Goal: Task Accomplishment & Management: Manage account settings

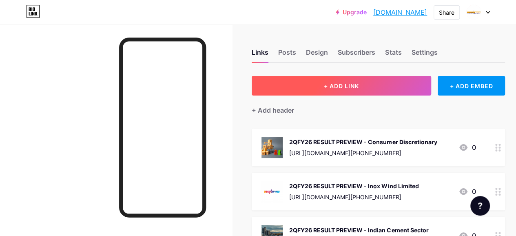
click at [342, 83] on span "+ ADD LINK" at bounding box center [341, 85] width 35 height 7
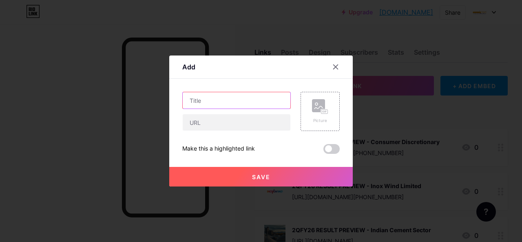
click at [206, 97] on input "text" at bounding box center [237, 100] width 108 height 16
paste input "DEALERS CHANNEL CHECK"
paste input "Southern and Western Market"
type input "DEALERS CHANNEL CHECK - Southern and Western Market"
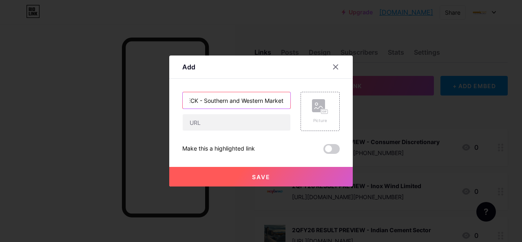
scroll to position [0, 0]
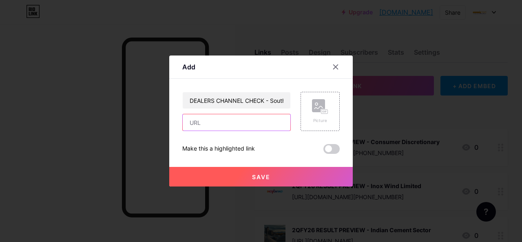
click at [225, 126] on input "text" at bounding box center [237, 122] width 108 height 16
paste input "[URL][DOMAIN_NAME]"
type input "[URL][DOMAIN_NAME]"
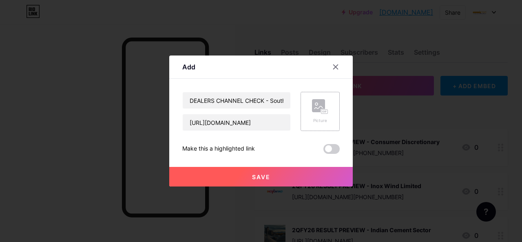
click at [310, 106] on div "Picture" at bounding box center [319, 111] width 39 height 39
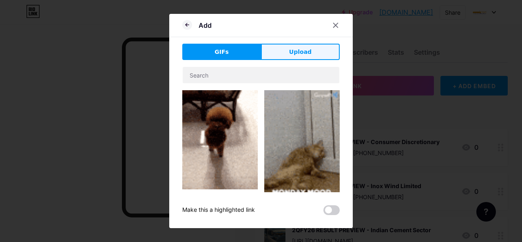
click at [298, 53] on span "Upload" at bounding box center [300, 52] width 22 height 9
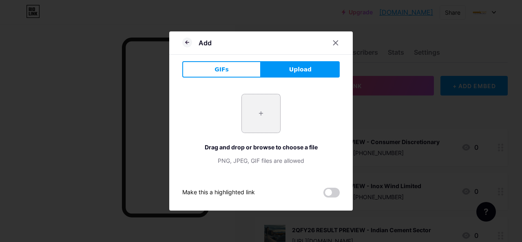
click at [269, 115] on input "file" at bounding box center [261, 113] width 38 height 38
type input "C:\fakepath\market-share-competitor-excellent-growing-with-stocks.jpg"
click at [336, 42] on icon at bounding box center [335, 43] width 4 height 4
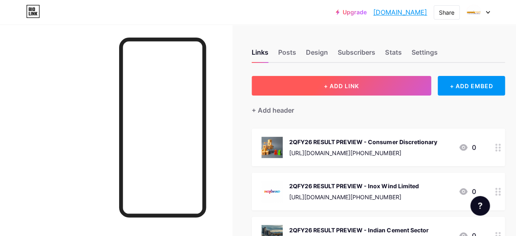
click at [321, 84] on button "+ ADD LINK" at bounding box center [340, 86] width 179 height 20
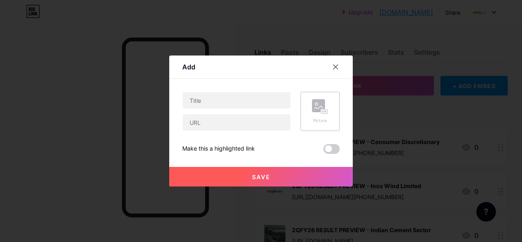
click at [319, 111] on rect at bounding box center [318, 105] width 13 height 13
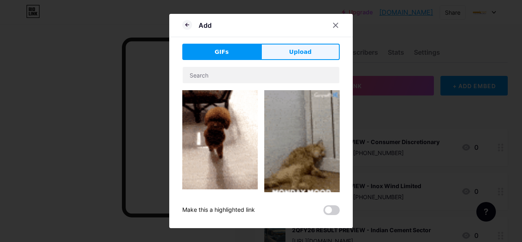
click at [299, 57] on button "Upload" at bounding box center [300, 52] width 79 height 16
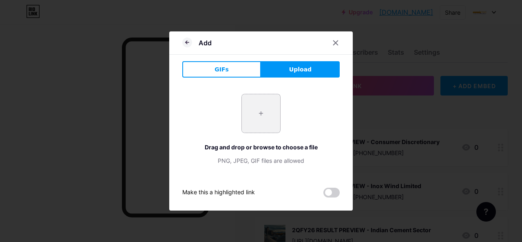
click at [262, 111] on input "file" at bounding box center [261, 113] width 38 height 38
click at [264, 107] on input "file" at bounding box center [261, 113] width 38 height 38
type input "C:\fakepath\market-share.jpg"
click at [263, 116] on span at bounding box center [260, 113] width 9 height 9
click at [331, 40] on div at bounding box center [335, 42] width 15 height 15
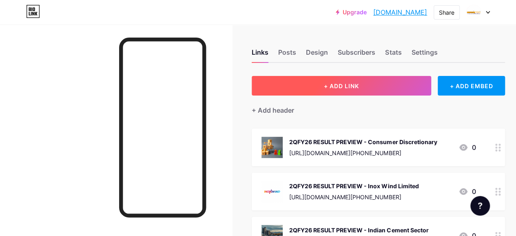
click at [341, 88] on span "+ ADD LINK" at bounding box center [341, 85] width 35 height 7
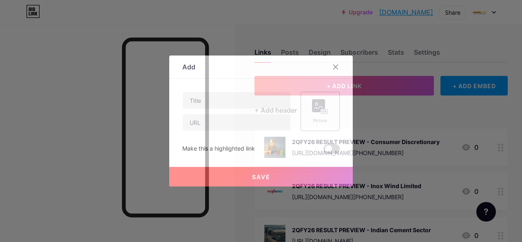
click at [319, 104] on rect at bounding box center [318, 105] width 13 height 13
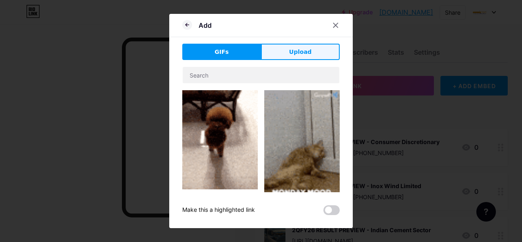
click at [298, 51] on span "Upload" at bounding box center [300, 52] width 22 height 9
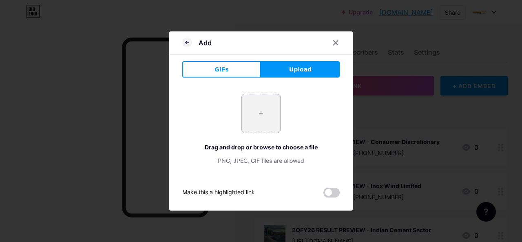
click at [269, 112] on input "file" at bounding box center [261, 113] width 38 height 38
type input "C:\fakepath\market-share.jpg"
click at [340, 42] on div at bounding box center [335, 42] width 15 height 15
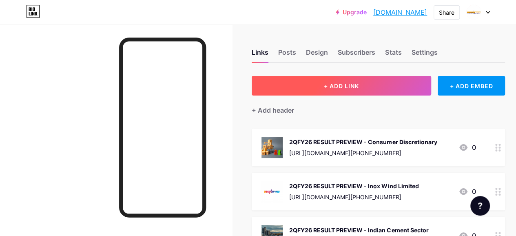
click at [326, 86] on span "+ ADD LINK" at bounding box center [341, 85] width 35 height 7
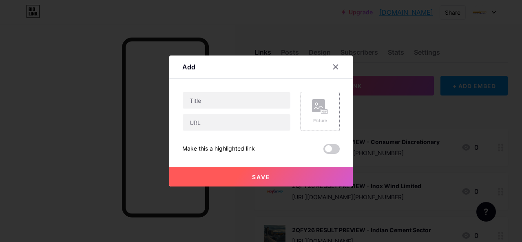
click at [318, 112] on icon at bounding box center [320, 106] width 16 height 15
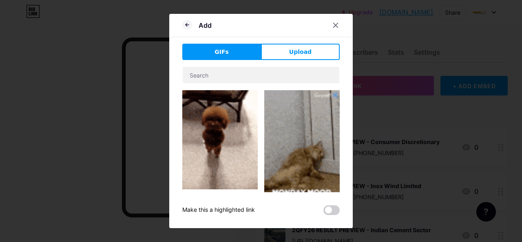
click at [287, 49] on button "Upload" at bounding box center [300, 52] width 79 height 16
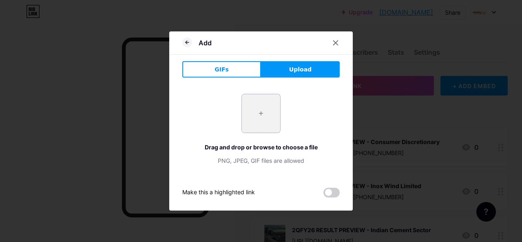
click at [263, 98] on input "file" at bounding box center [261, 113] width 38 height 38
type input "C:\fakepath\S & W.jpg"
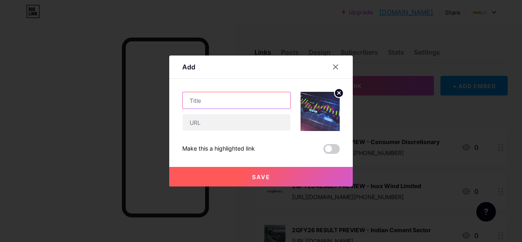
click at [203, 99] on input "text" at bounding box center [237, 100] width 108 height 16
drag, startPoint x: 203, startPoint y: 99, endPoint x: 218, endPoint y: 97, distance: 16.1
click at [218, 97] on input "text" at bounding box center [237, 100] width 108 height 16
paste input "DEALERS CHANNEL CHECK"
paste input "Southern and Western Market"
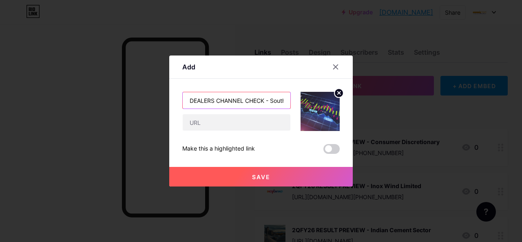
scroll to position [0, 68]
type input "DEALERS CHANNEL CHECK - Southern and Western Market"
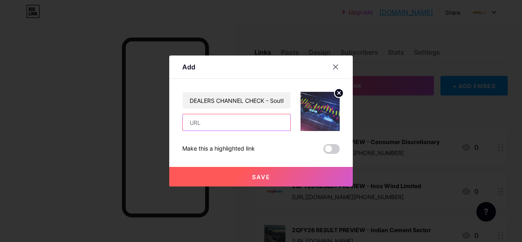
click at [216, 121] on input "text" at bounding box center [237, 122] width 108 height 16
paste input "[URL][DOMAIN_NAME]"
type input "[URL][DOMAIN_NAME]"
click at [281, 176] on button "Save" at bounding box center [260, 177] width 183 height 20
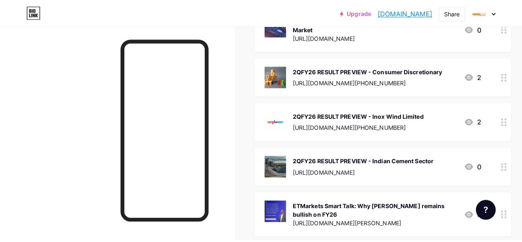
scroll to position [0, 0]
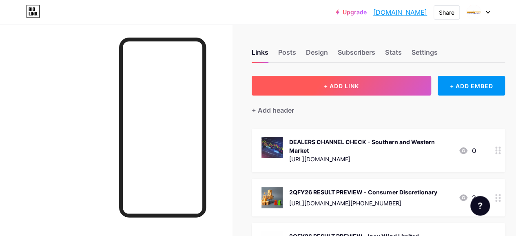
click at [320, 90] on button "+ ADD LINK" at bounding box center [340, 86] width 179 height 20
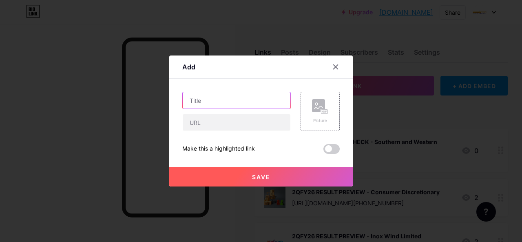
click at [249, 99] on input "text" at bounding box center [237, 100] width 108 height 16
paste input "Q2FY26E RESULT PREVIEW"
paste input "Railway Wagons"
type input "Q2FY26E RESULT PREVIEW - Railway Wagons"
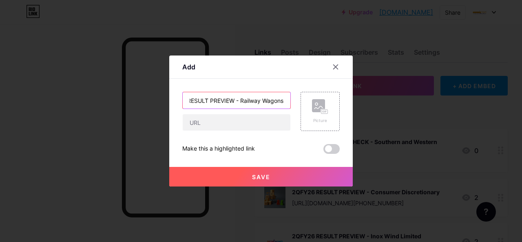
scroll to position [0, 0]
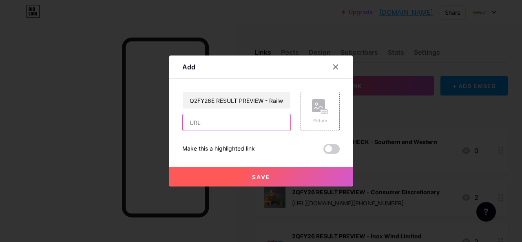
click at [219, 120] on input "text" at bounding box center [237, 122] width 108 height 16
paste input "[URL][DOMAIN_NAME]"
type input "[URL][DOMAIN_NAME]"
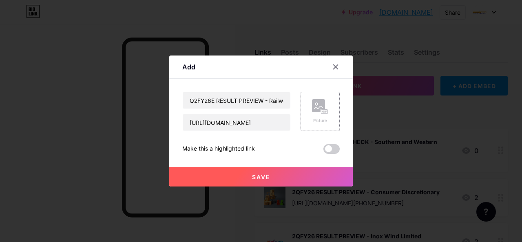
click at [319, 105] on rect at bounding box center [318, 105] width 13 height 13
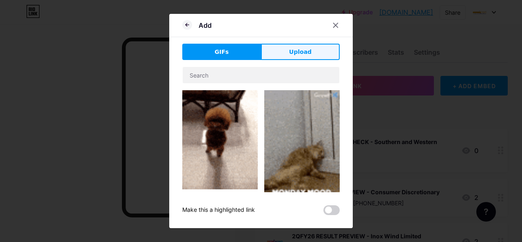
click at [291, 51] on span "Upload" at bounding box center [300, 52] width 22 height 9
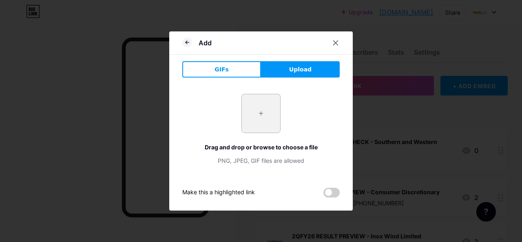
click at [270, 115] on input "file" at bounding box center [261, 113] width 38 height 38
type input "C:\fakepath\-train.jpg"
click at [338, 44] on icon at bounding box center [335, 43] width 7 height 7
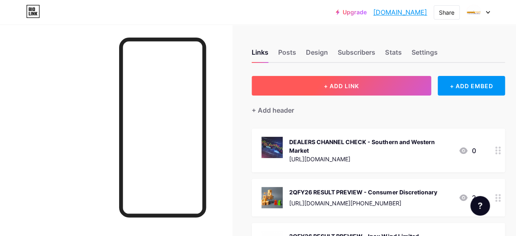
click at [328, 87] on span "+ ADD LINK" at bounding box center [341, 85] width 35 height 7
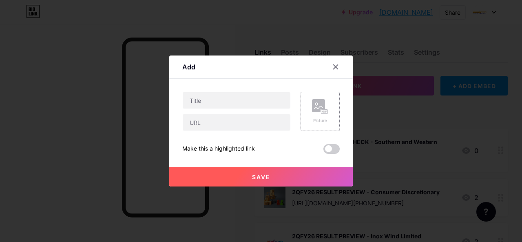
click at [317, 114] on div "Picture" at bounding box center [320, 111] width 16 height 24
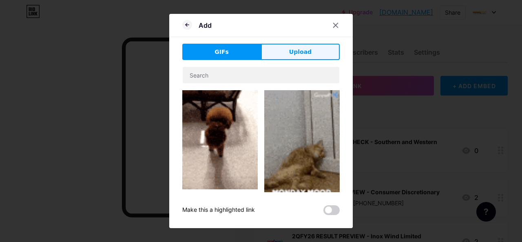
click at [301, 51] on span "Upload" at bounding box center [300, 52] width 22 height 9
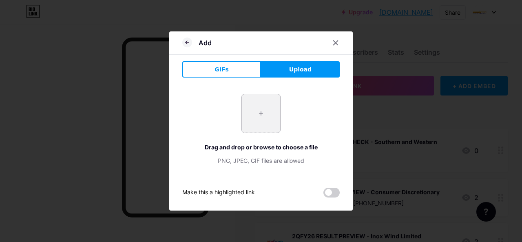
click at [265, 117] on input "file" at bounding box center [261, 113] width 38 height 38
type input "C:\fakepath\-train.jpg"
click at [266, 92] on div "+ Drag and drop or browse to choose a file PNG, JPEG, GIF files are allowed" at bounding box center [260, 129] width 157 height 90
click at [289, 75] on button "Upload" at bounding box center [300, 69] width 79 height 16
click at [296, 70] on span "Upload" at bounding box center [300, 69] width 22 height 9
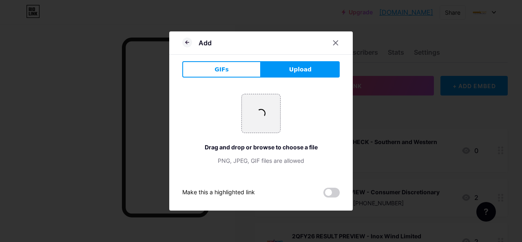
click at [296, 70] on span "Upload" at bounding box center [300, 69] width 22 height 9
click at [272, 101] on input "file" at bounding box center [261, 113] width 38 height 38
click at [337, 42] on icon at bounding box center [335, 43] width 4 height 4
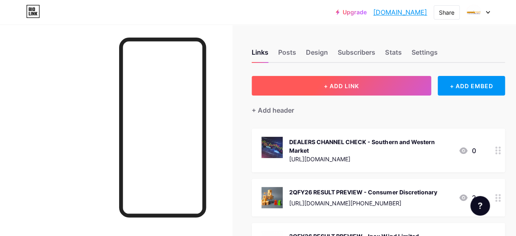
click at [335, 84] on span "+ ADD LINK" at bounding box center [341, 85] width 35 height 7
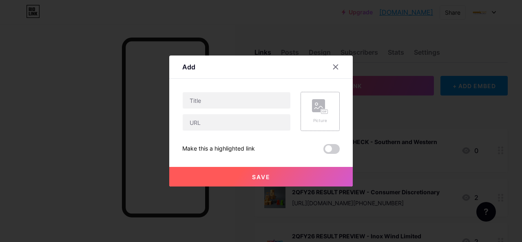
click at [316, 108] on icon at bounding box center [318, 107] width 8 height 2
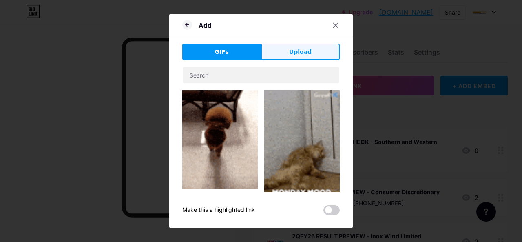
click at [303, 56] on span "Upload" at bounding box center [300, 52] width 22 height 9
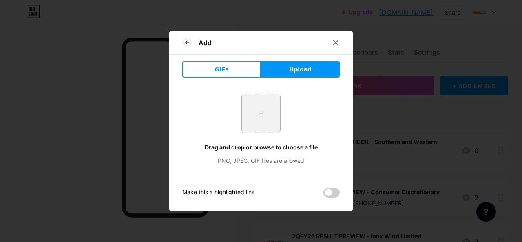
click at [245, 103] on input "file" at bounding box center [261, 113] width 38 height 38
click at [262, 113] on span at bounding box center [260, 113] width 11 height 11
click at [289, 71] on button "Upload" at bounding box center [300, 69] width 79 height 16
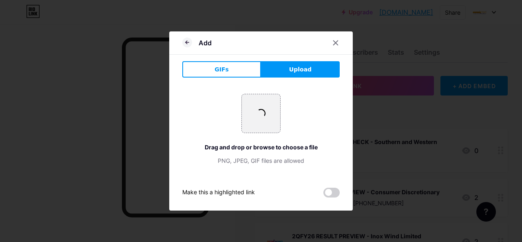
click at [295, 68] on span "Upload" at bounding box center [300, 69] width 22 height 9
click at [266, 112] on input "file" at bounding box center [261, 113] width 38 height 38
type input "C:\fakepath\view-subway-train-city.jpg"
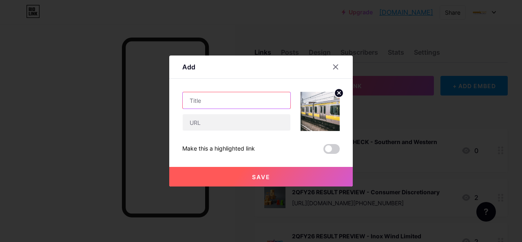
click at [223, 103] on input "text" at bounding box center [237, 100] width 108 height 16
paste input "Q2FY26E RESULT PREVIEW"
paste input "Railway Wagons"
type input "Q2FY26E RESULT PREVIEW - Railway Wagons"
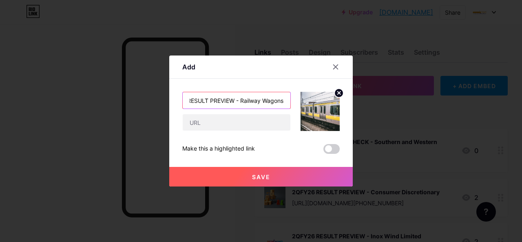
scroll to position [0, 0]
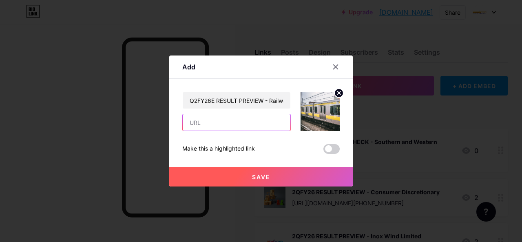
click at [228, 125] on input "text" at bounding box center [237, 122] width 108 height 16
paste input "[URL][DOMAIN_NAME]"
type input "[URL][DOMAIN_NAME]"
click at [285, 183] on button "Save" at bounding box center [260, 177] width 183 height 20
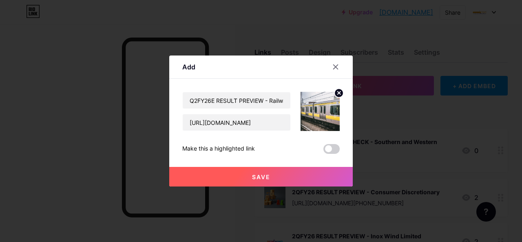
scroll to position [0, 0]
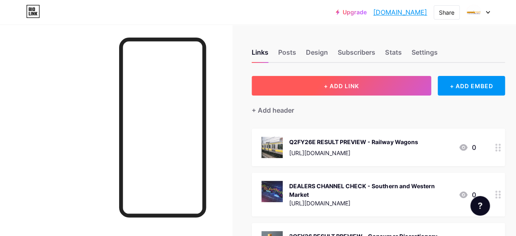
click at [323, 82] on button "+ ADD LINK" at bounding box center [340, 86] width 179 height 20
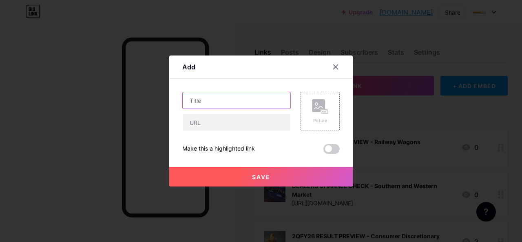
click at [221, 96] on input "text" at bounding box center [237, 100] width 108 height 16
paste input "RESULT UPDATE"
paste input "Avenue Supermarts"
type input "RESULT UPDATE - Avenue Supermarts"
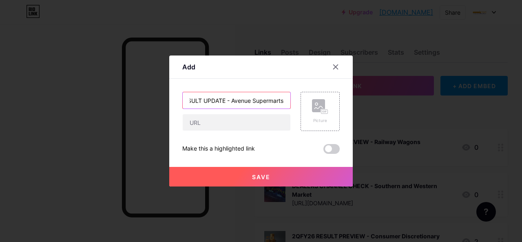
scroll to position [0, 0]
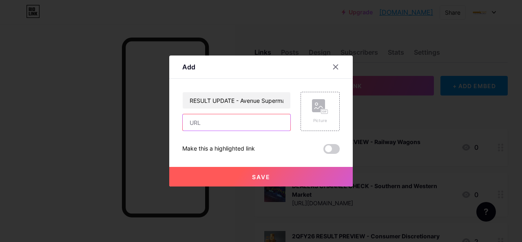
click at [243, 119] on input "text" at bounding box center [237, 122] width 108 height 16
paste input "[URL][DOMAIN_NAME]"
type input "[URL][DOMAIN_NAME]"
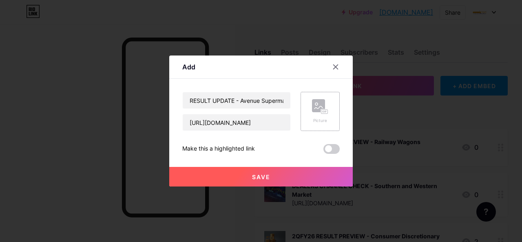
click at [335, 93] on div "Picture" at bounding box center [319, 111] width 39 height 39
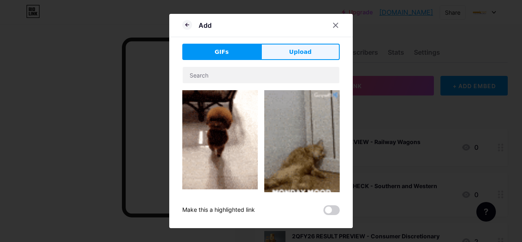
click at [302, 56] on button "Upload" at bounding box center [300, 52] width 79 height 16
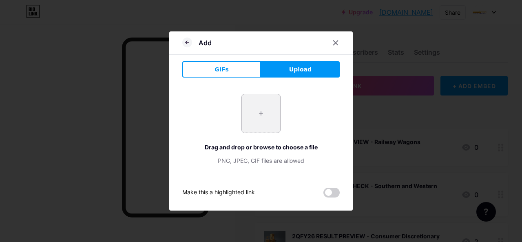
click at [267, 110] on input "file" at bounding box center [261, 113] width 38 height 38
type input "C:\fakepath\D mart.jpg"
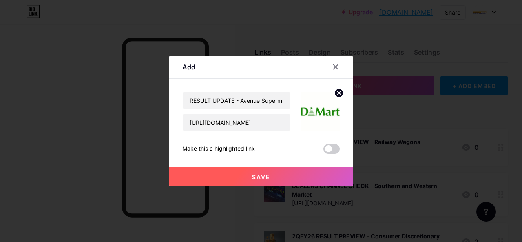
click at [297, 177] on button "Save" at bounding box center [260, 177] width 183 height 20
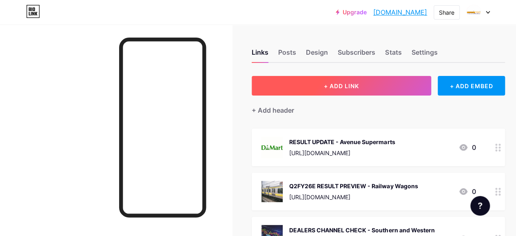
click at [311, 86] on button "+ ADD LINK" at bounding box center [340, 86] width 179 height 20
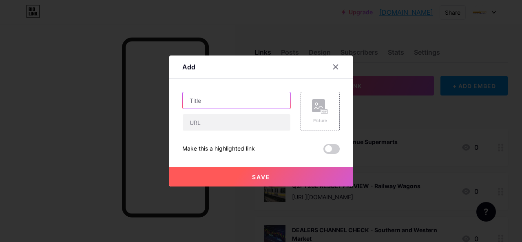
click at [229, 100] on input "text" at bounding box center [237, 100] width 108 height 16
paste input "Systematix Weekly MacroMemos"
click at [285, 100] on input "Systematix Weekly MacroMemos -" at bounding box center [237, 100] width 108 height 16
click at [277, 99] on input "Systematix Weekly MacroMemos -" at bounding box center [237, 100] width 108 height 16
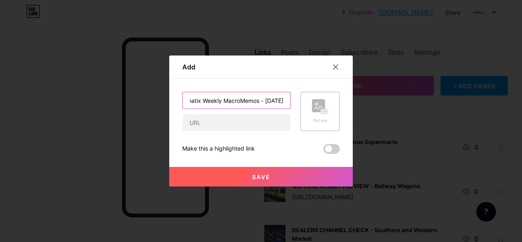
type input "Systematix Weekly MacroMemos - [DATE]"
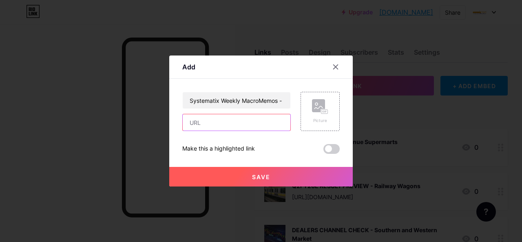
click at [210, 120] on input "text" at bounding box center [237, 122] width 108 height 16
paste input "[URL][DOMAIN_NAME][DATE]"
type input "[URL][DOMAIN_NAME][DATE]"
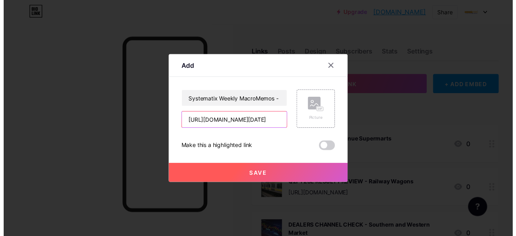
scroll to position [0, 0]
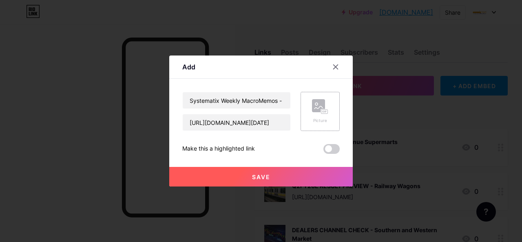
click at [321, 102] on rect at bounding box center [318, 105] width 13 height 13
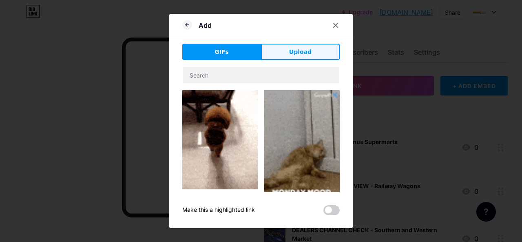
click at [304, 51] on span "Upload" at bounding box center [300, 52] width 22 height 9
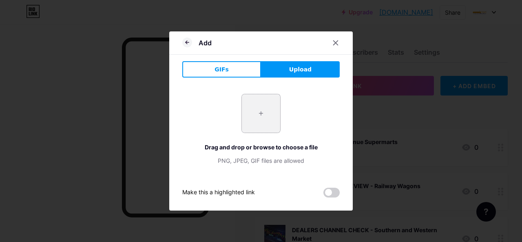
click at [260, 110] on input "file" at bounding box center [261, 113] width 38 height 38
type input "C:\fakepath\vnu_m525_03.jpg"
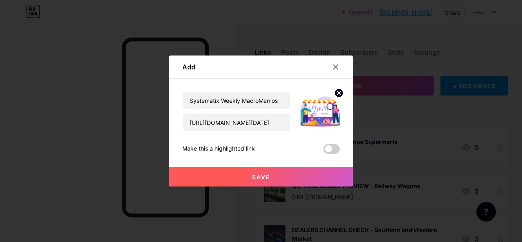
click at [267, 182] on button "Save" at bounding box center [260, 177] width 183 height 20
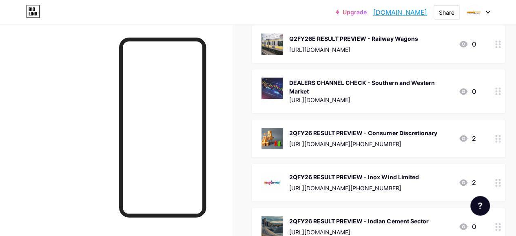
scroll to position [204, 0]
